Goal: Task Accomplishment & Management: Manage account settings

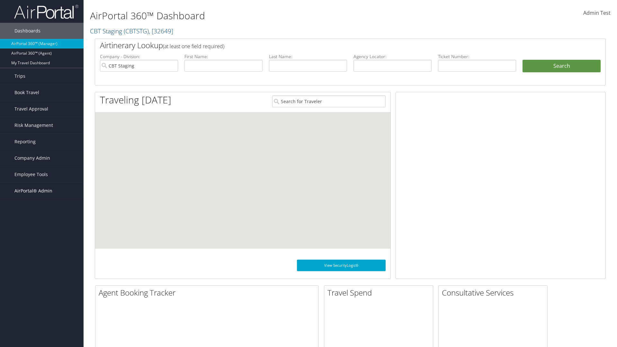
click at [42, 191] on span "AirPortal® Admin" at bounding box center [33, 191] width 38 height 16
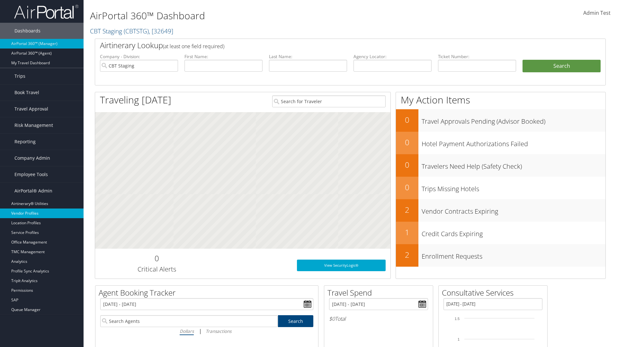
click at [42, 213] on link "Vendor Profiles" at bounding box center [42, 214] width 84 height 10
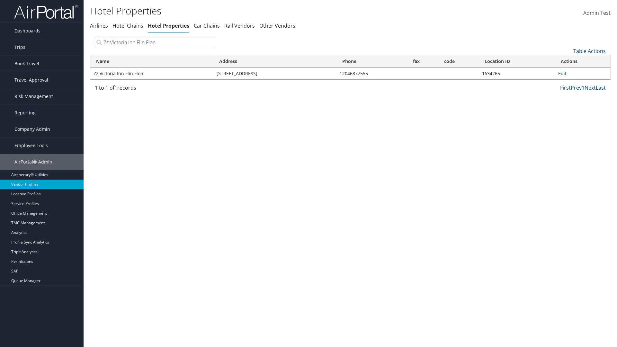
type input "Zz Victoria Inn Flin Flon"
click at [562, 73] on link "Edit" at bounding box center [562, 73] width 8 height 6
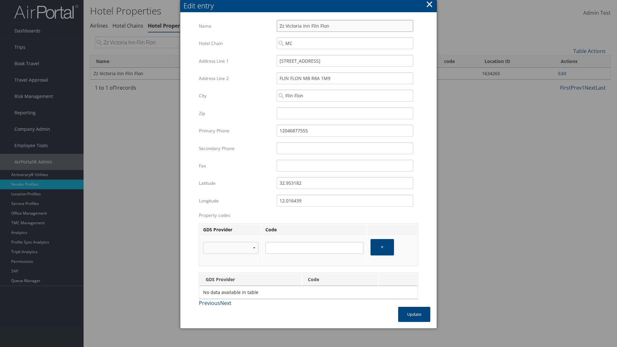
click at [345, 26] on input "Zz Victoria Inn Flin Flon" at bounding box center [345, 26] width 137 height 12
type input "Zz Victoria Inn Flin Flon"
click at [345, 61] on input "110 EAST MAIN STREET" at bounding box center [345, 61] width 137 height 12
type input "110 EAST MAIN STREET"
click at [345, 183] on input "32.953182" at bounding box center [345, 183] width 137 height 12
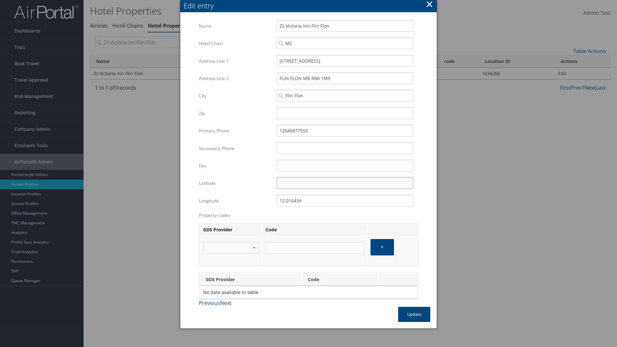
type input "32.953182"
click at [345, 201] on input "12.016439" at bounding box center [345, 201] width 137 height 12
type input "12.016439"
click at [414, 314] on button "Update" at bounding box center [414, 314] width 32 height 15
